Goal: Find contact information: Find contact information

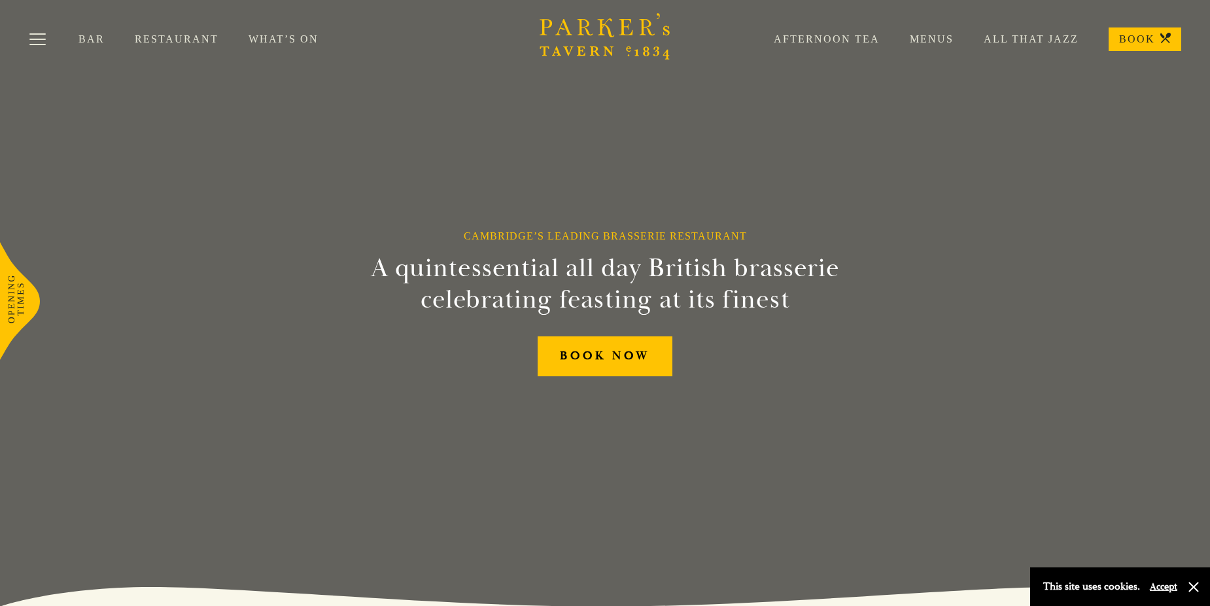
click at [270, 34] on link "What’s On" at bounding box center [299, 39] width 100 height 13
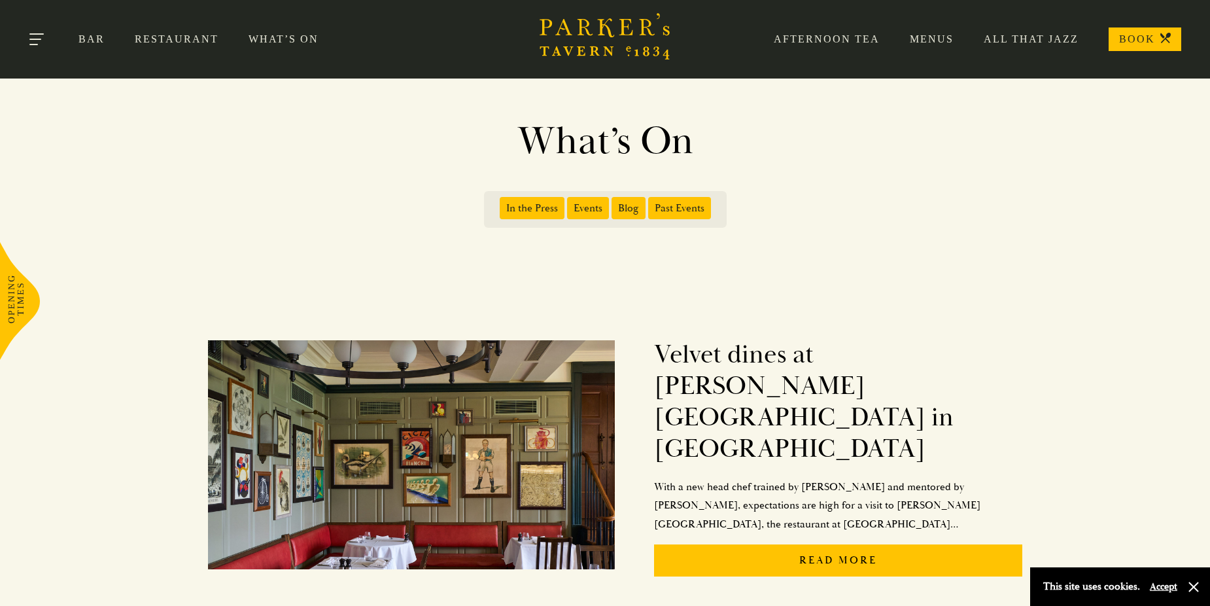
click at [35, 36] on button "Toggle navigation" at bounding box center [38, 42] width 56 height 56
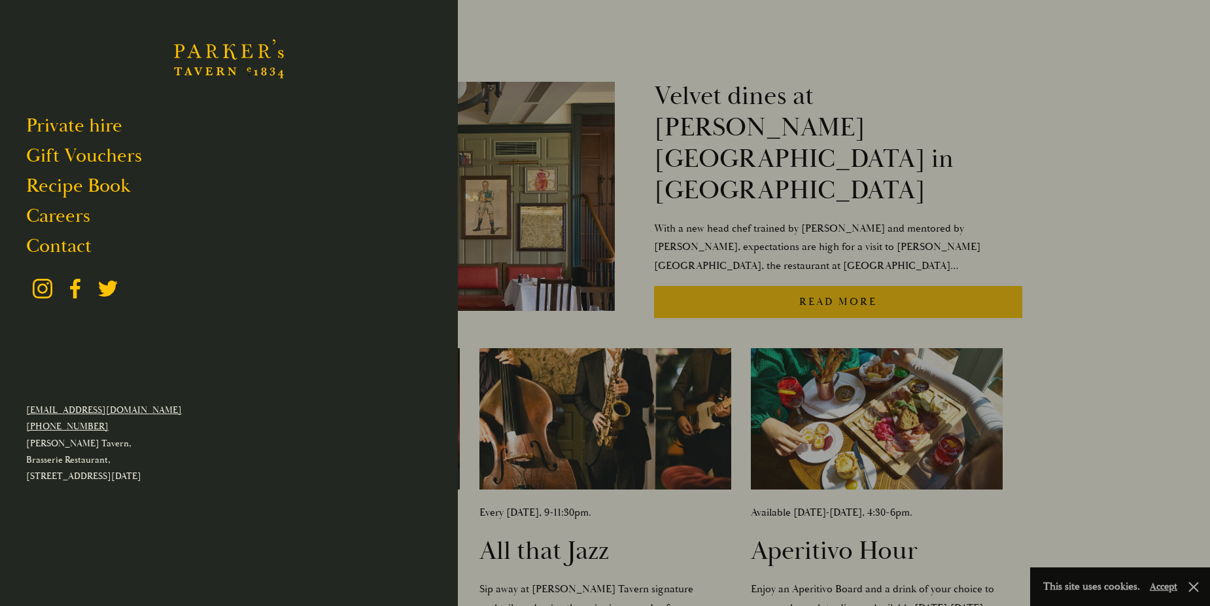
scroll to position [327, 0]
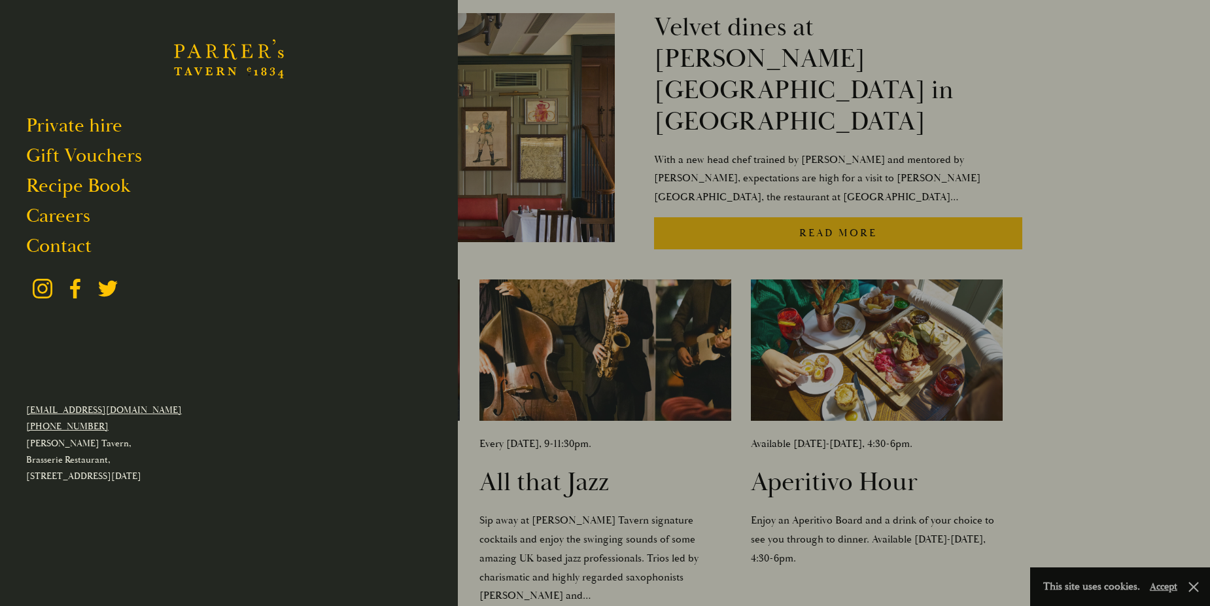
click at [85, 404] on link "[EMAIL_ADDRESS][DOMAIN_NAME]" at bounding box center [104, 409] width 156 height 11
click at [69, 404] on link "[EMAIL_ADDRESS][DOMAIN_NAME]" at bounding box center [104, 409] width 156 height 11
drag, startPoint x: 141, startPoint y: 411, endPoint x: 20, endPoint y: 408, distance: 121.1
click at [20, 408] on div "Restaurant Bar Afternoon Tea Menus What’s On All That Jazz Private hire Gift Vo…" at bounding box center [229, 303] width 458 height 606
copy link "[EMAIL_ADDRESS][DOMAIN_NAME]"
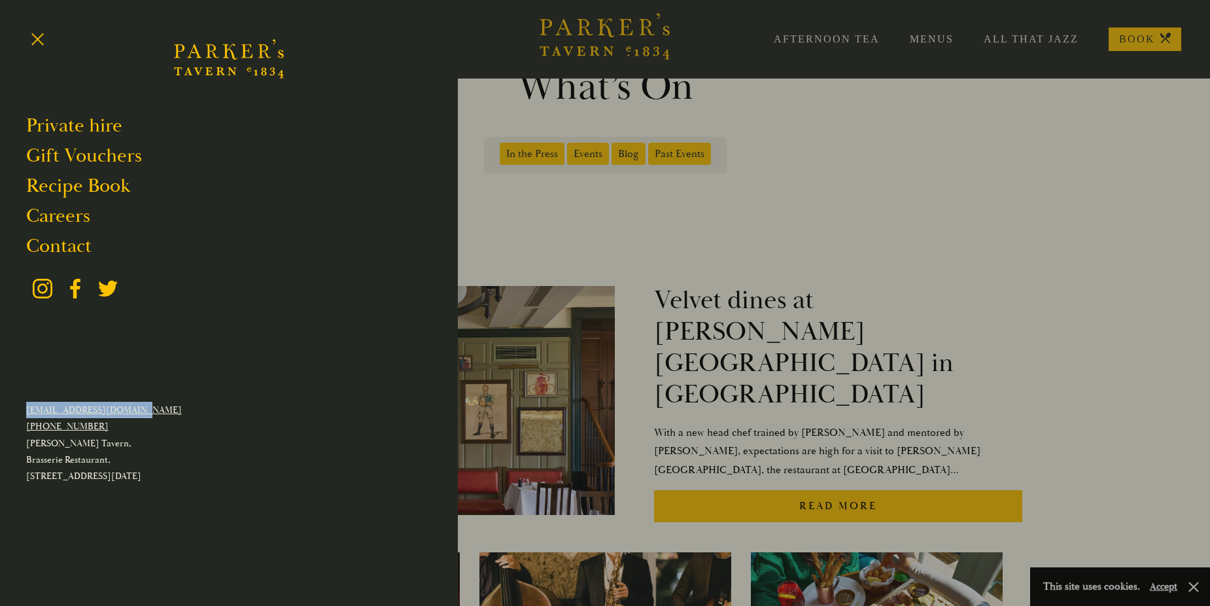
scroll to position [0, 0]
